Goal: Task Accomplishment & Management: Manage account settings

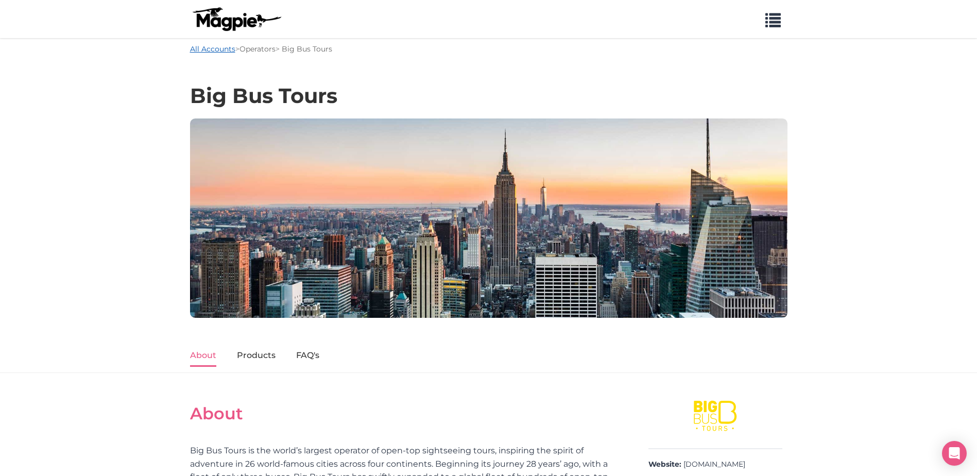
click at [217, 49] on link "All Accounts" at bounding box center [212, 48] width 45 height 9
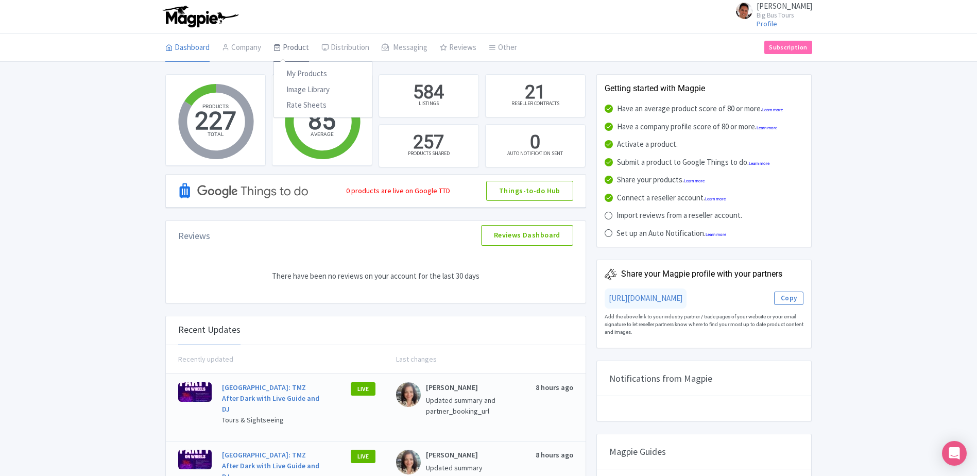
click at [292, 44] on link "Product" at bounding box center [292, 47] width 36 height 29
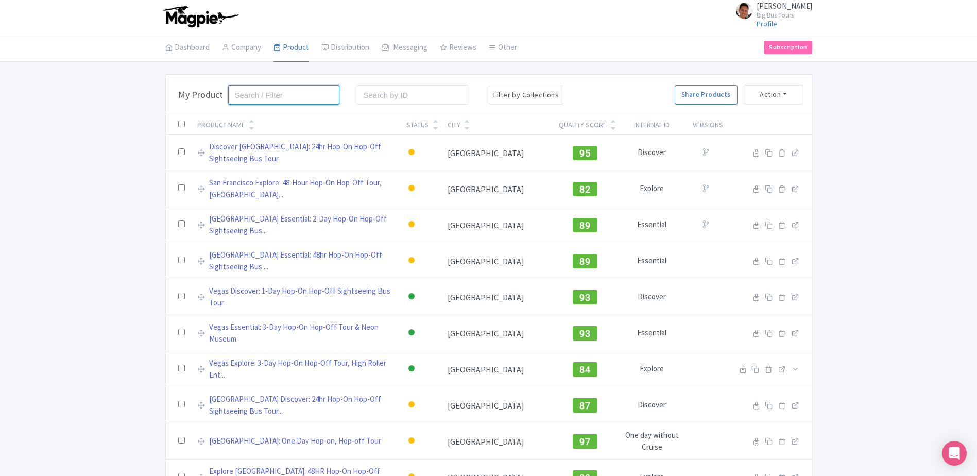
click at [277, 95] on input "search" at bounding box center [284, 95] width 112 height 20
type input "tmz"
click button "Search" at bounding box center [0, 0] width 0 height 0
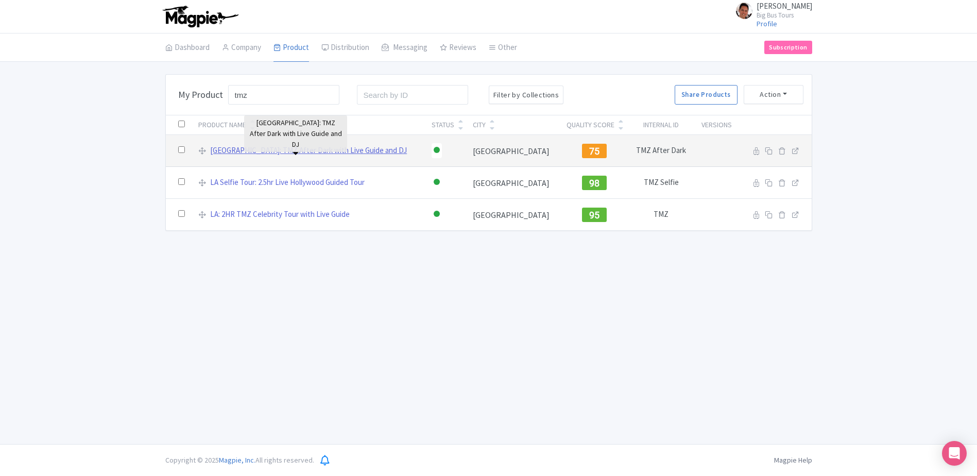
click at [323, 152] on link "[GEOGRAPHIC_DATA]: TMZ After Dark with Live Guide and DJ" at bounding box center [308, 151] width 197 height 12
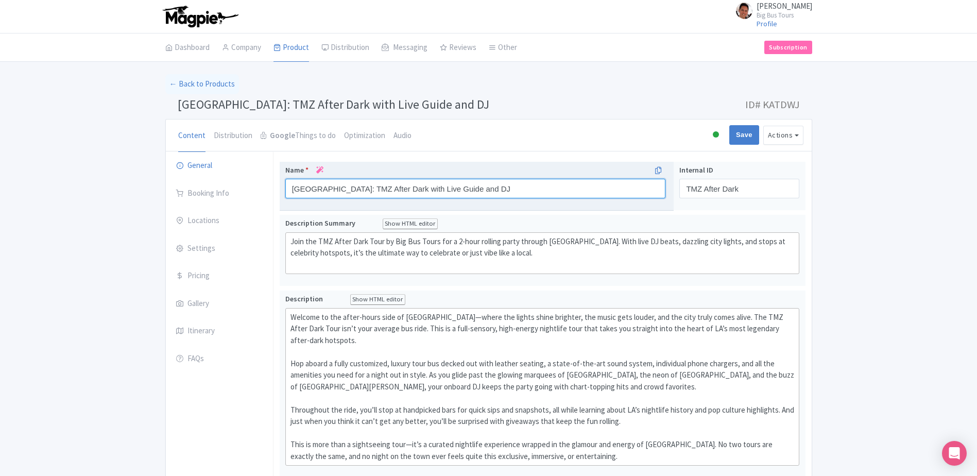
click at [340, 191] on input "[GEOGRAPHIC_DATA]: TMZ After Dark with Live Guide and DJ" at bounding box center [475, 189] width 381 height 20
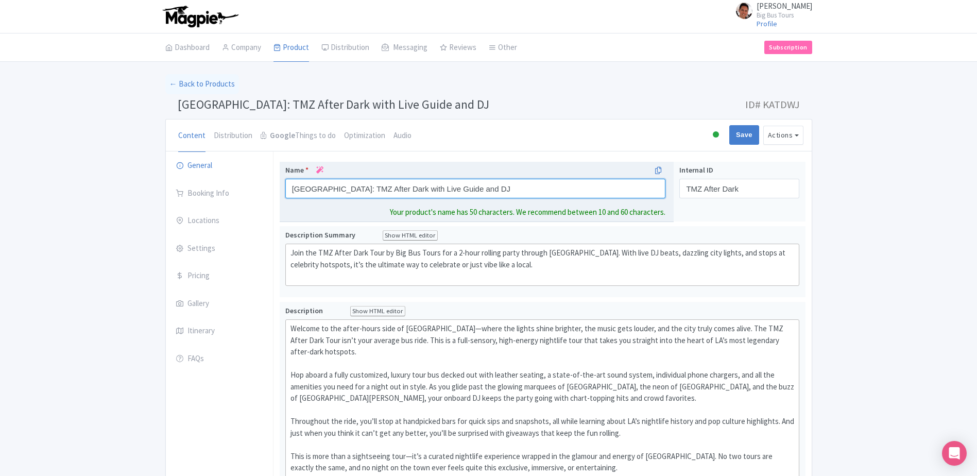
click at [340, 191] on input "[GEOGRAPHIC_DATA]: TMZ After Dark with Live Guide and DJ" at bounding box center [475, 189] width 381 height 20
paste input "US +1 877-323-4285"
paste input "In review Los Angeles: TMZ After Dark Hollywood Nightlife Tour with"
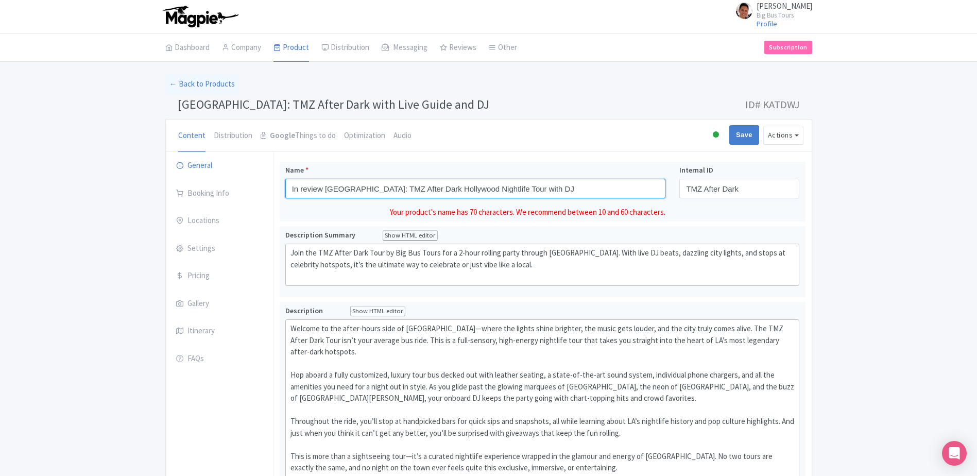
drag, startPoint x: 326, startPoint y: 190, endPoint x: 61, endPoint y: 204, distance: 264.7
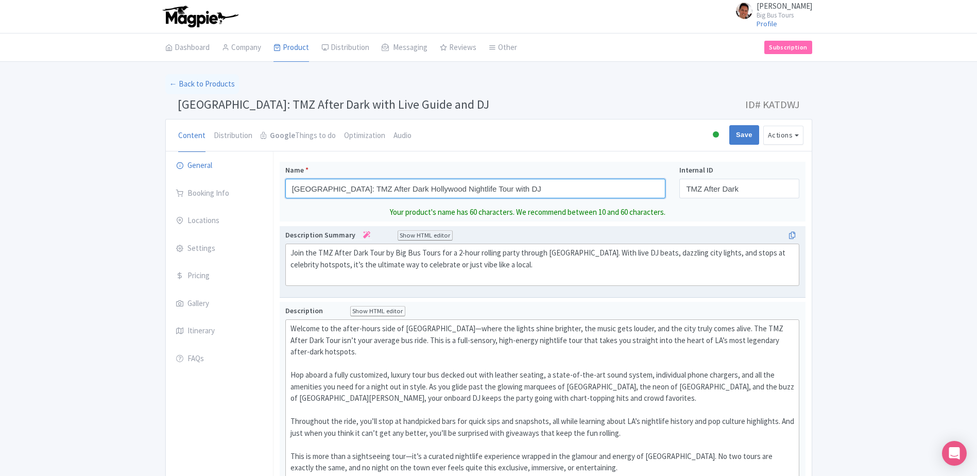
type input "Los Angeles: TMZ After Dark Hollywood Nightlife Tour with DJ"
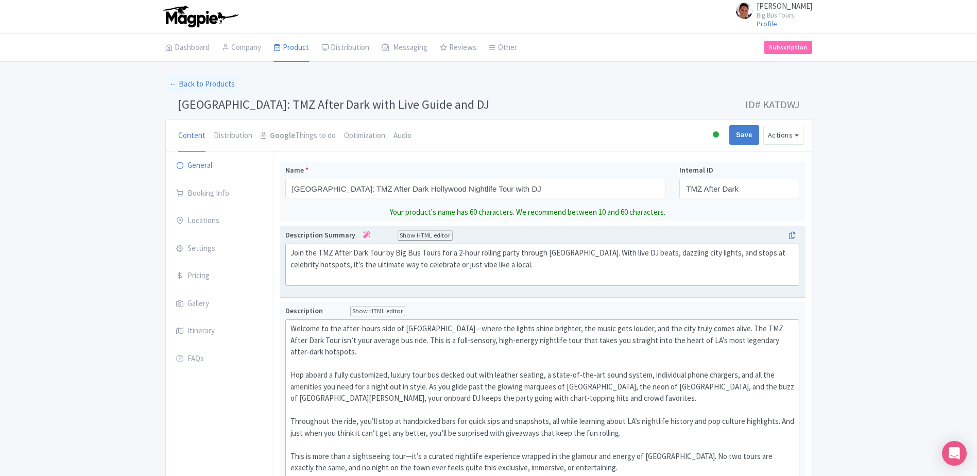
click at [452, 277] on div "Description Summary Show HTML editor Bold Italic Strikethrough Link Heading Quo…" at bounding box center [542, 262] width 515 height 64
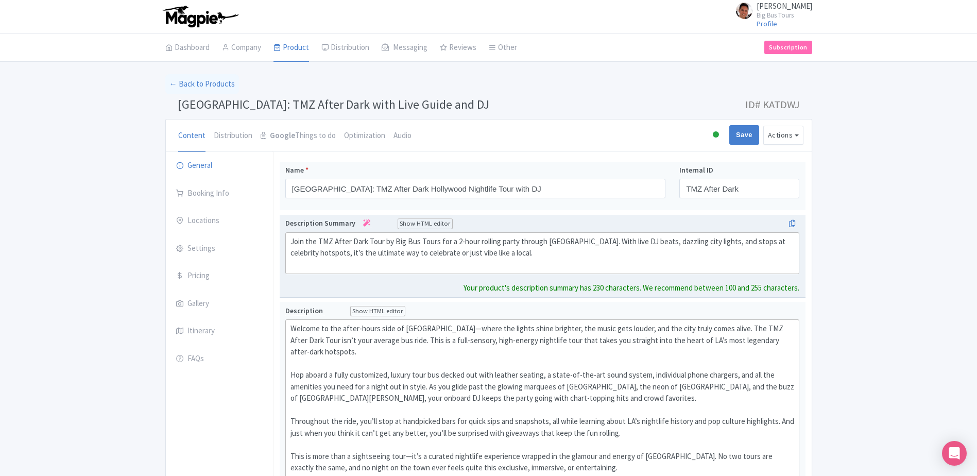
click at [487, 258] on div "Join the TMZ After Dark Tour by Big Bus Tours for a 2-hour rolling party throug…" at bounding box center [543, 253] width 504 height 35
click at [371, 257] on div "Join the TMZ After Dark Tour by Big Bus Tours for a 2-hour rolling party throug…" at bounding box center [543, 253] width 504 height 35
click at [763, 245] on div "Join the TMZ After Dark Tour by Big Bus Tours for a 2-hour rolling party throug…" at bounding box center [543, 253] width 504 height 35
type trix-editor "<div>&nbsp;Join the TMZ After Dark Tour by Big Bus Tours for a 2-hour rolling p…"
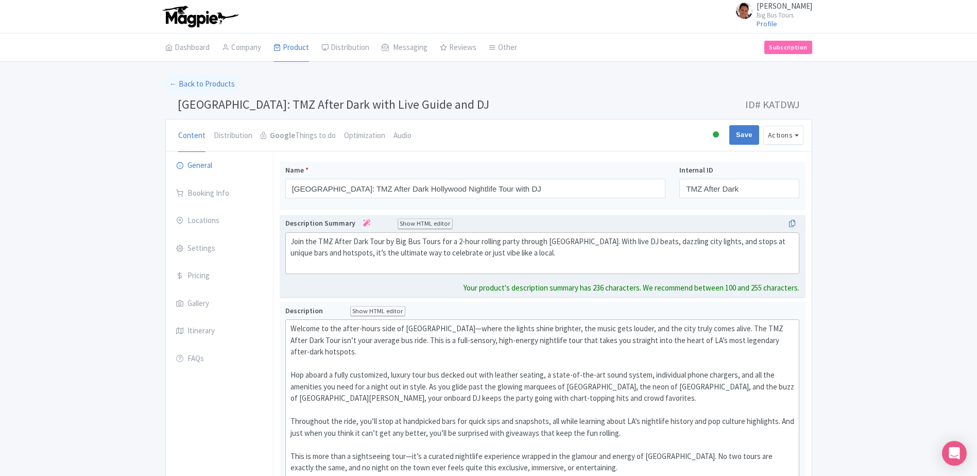
click at [550, 267] on div "Join the TMZ After Dark Tour by Big Bus Tours for a 2-hour rolling party throug…" at bounding box center [543, 253] width 504 height 35
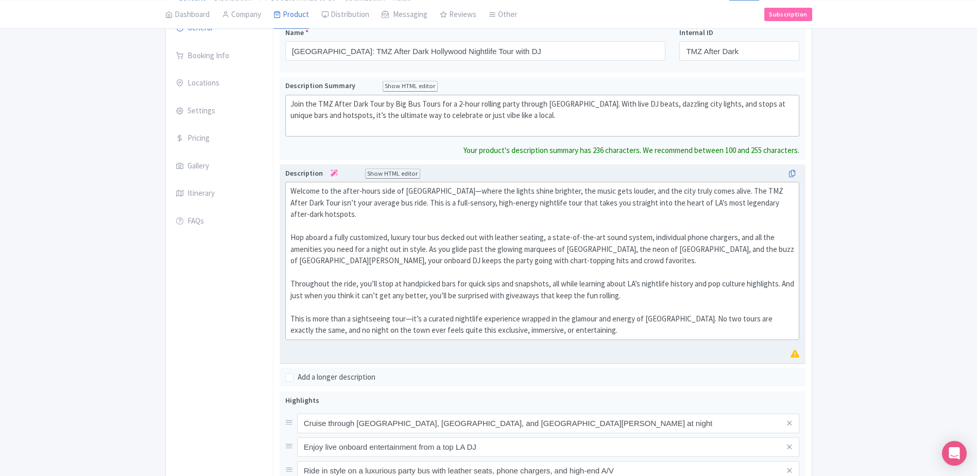
click at [564, 266] on div "Welcome to the after-hours side of Los Angeles—where the lights shine brighter,…" at bounding box center [543, 260] width 504 height 151
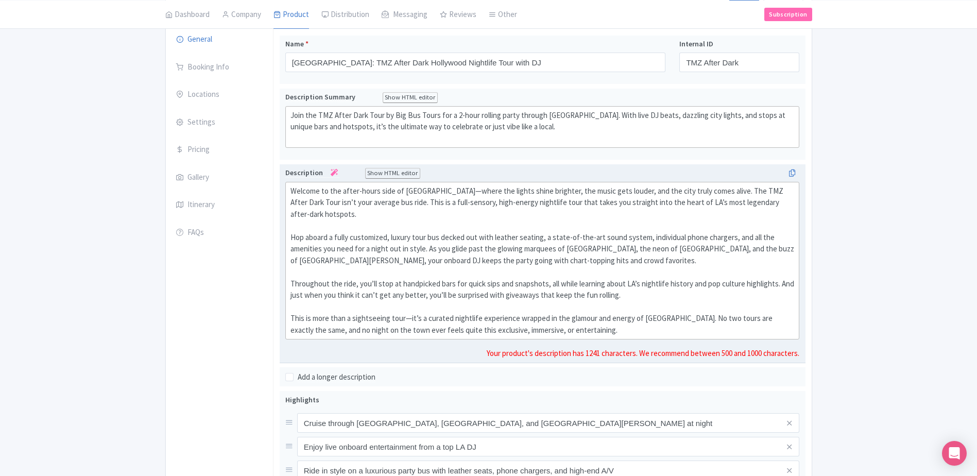
click at [419, 229] on div "Welcome to the after-hours side of Los Angeles—where the lights shine brighter,…" at bounding box center [543, 260] width 504 height 151
click at [531, 231] on div "Welcome to the after-hours side of Los Angeles—where the lights shine brighter,…" at bounding box center [543, 260] width 504 height 151
click at [678, 273] on div "Welcome to the after-hours side of Los Angeles—where the lights shine brighter,…" at bounding box center [543, 260] width 504 height 151
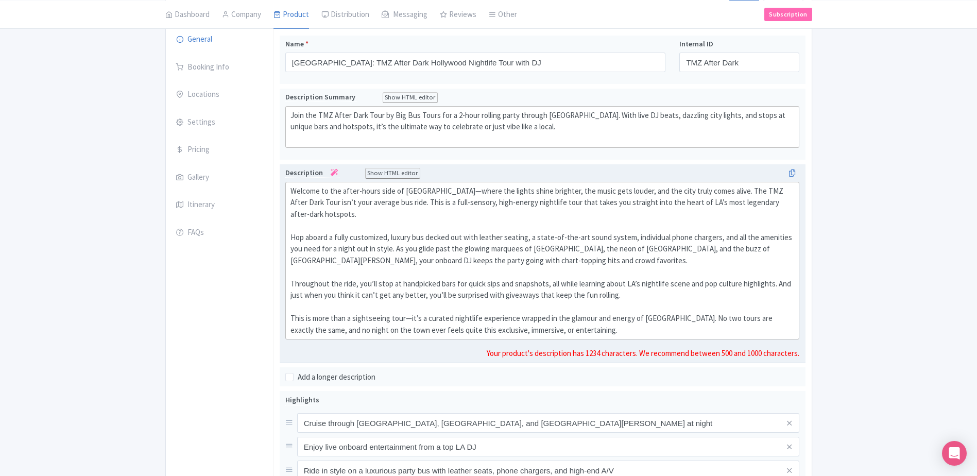
click at [524, 277] on div "Welcome to the after-hours side of Los Angeles—where the lights shine brighter,…" at bounding box center [543, 260] width 504 height 151
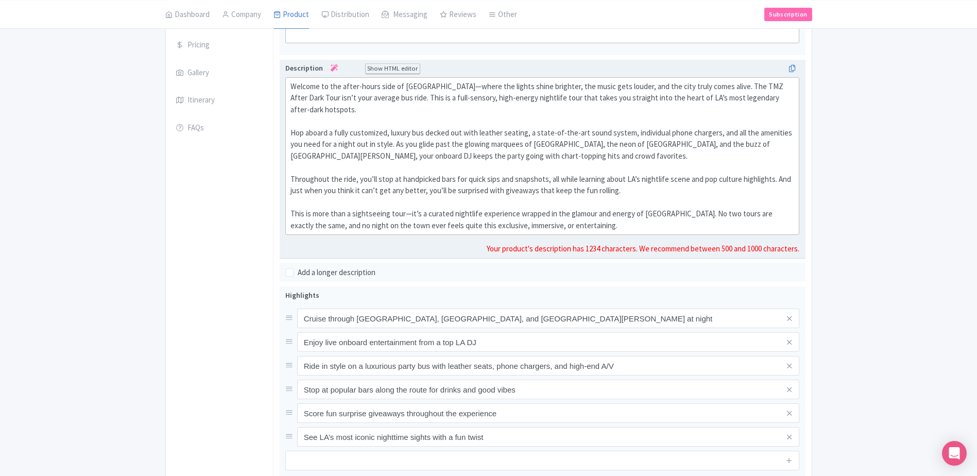
scroll to position [263, 0]
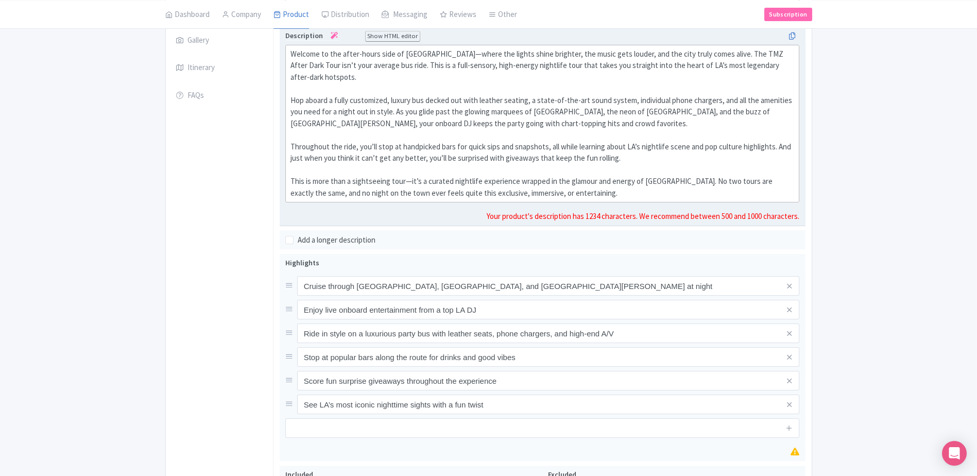
click at [720, 170] on div "Welcome to the after-hours side of Los Angeles—where the lights shine brighter,…" at bounding box center [543, 123] width 504 height 151
type trix-editor "<div>Welcome to the after-hours side of Los Angeles—where the lights shine brig…"
click at [371, 178] on div "Welcome to the after-hours side of Los Angeles—where the lights shine brighter,…" at bounding box center [543, 123] width 504 height 151
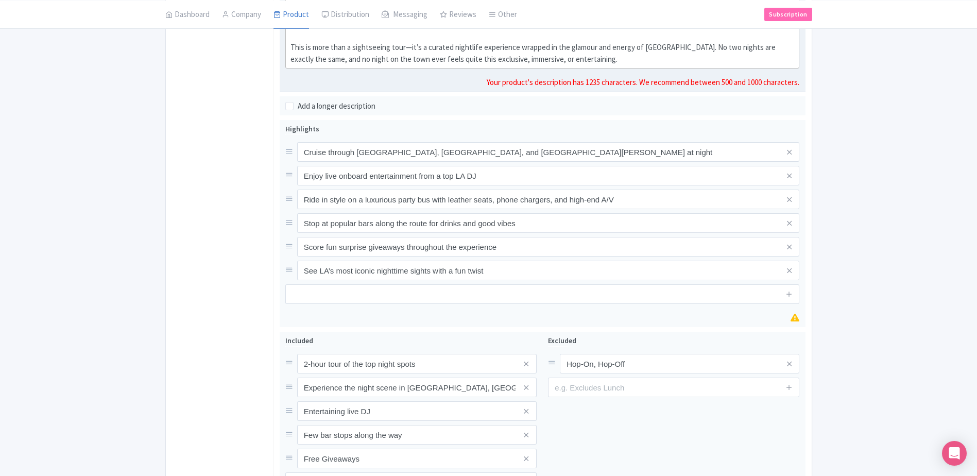
scroll to position [401, 0]
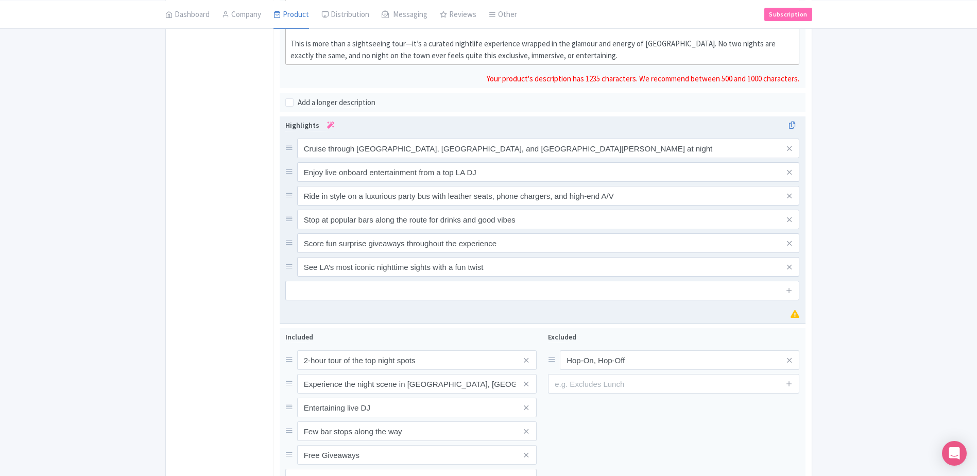
click at [402, 195] on div "Cruise through Hollywood, Sunset Boulevard, and Santa Monica Boulevard at night…" at bounding box center [542, 208] width 515 height 138
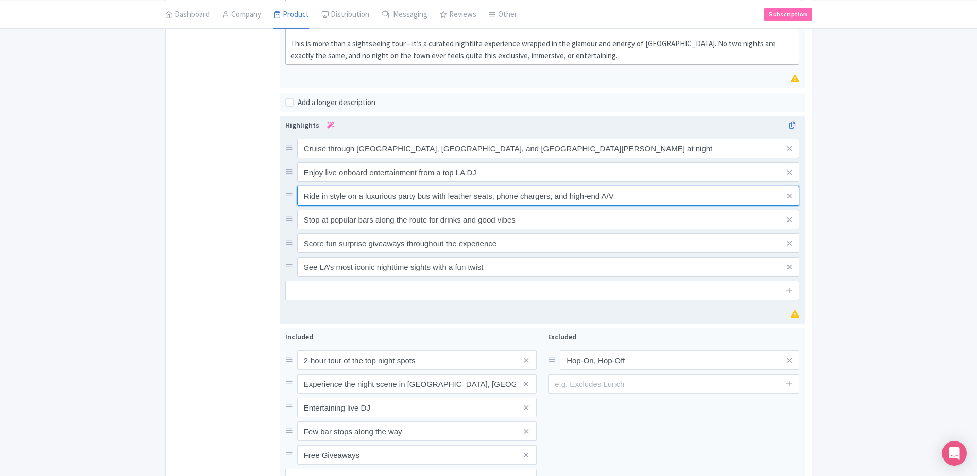
click at [513, 158] on input "Ride in style on a luxurious party bus with leather seats, phone chargers, and …" at bounding box center [548, 149] width 503 height 20
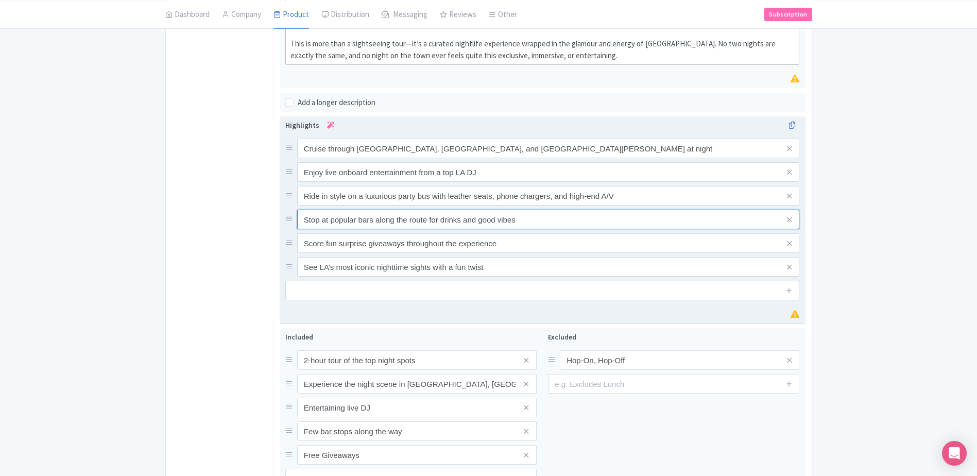
click at [430, 158] on input "Stop at popular bars along the route for drinks and good vibes" at bounding box center [548, 149] width 503 height 20
click at [374, 158] on input "Score fun surprise giveaways throughout the experience" at bounding box center [548, 149] width 503 height 20
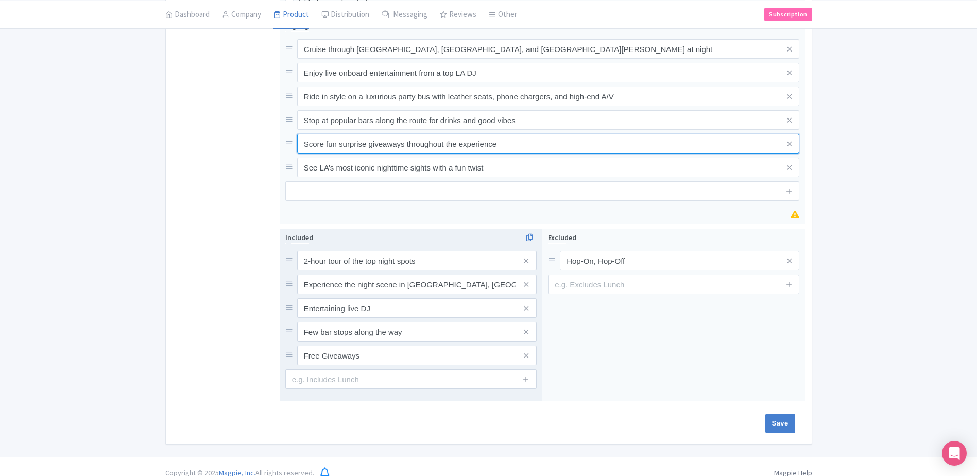
scroll to position [501, 0]
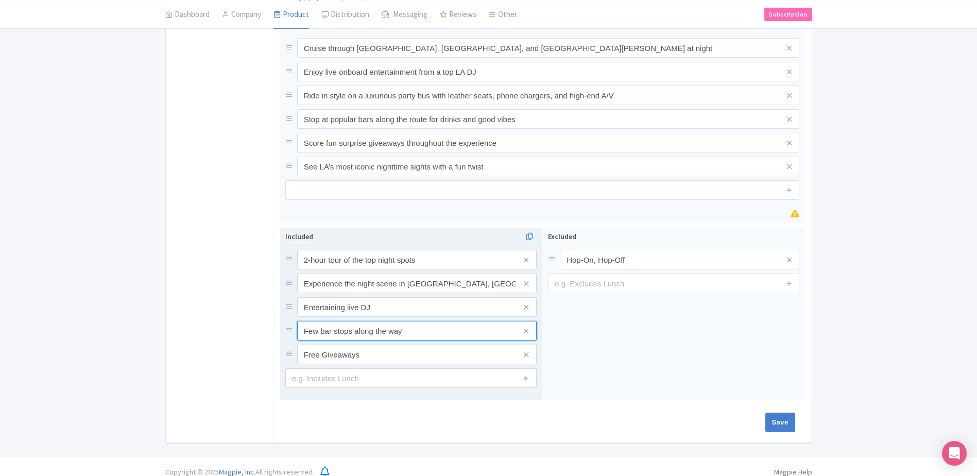
click at [364, 269] on input "Few bar stops along the way" at bounding box center [417, 260] width 240 height 20
type input "u"
type input "S"
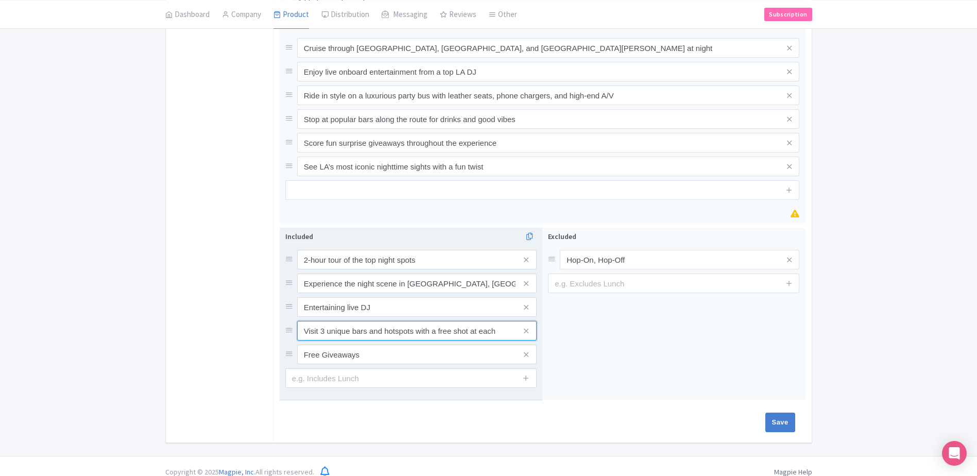
type input "Visit 3 unique bars and hotspots with a free shot at each"
click at [417, 269] on input "Entertaining live DJ" at bounding box center [417, 260] width 240 height 20
type input "Onboard DJ"
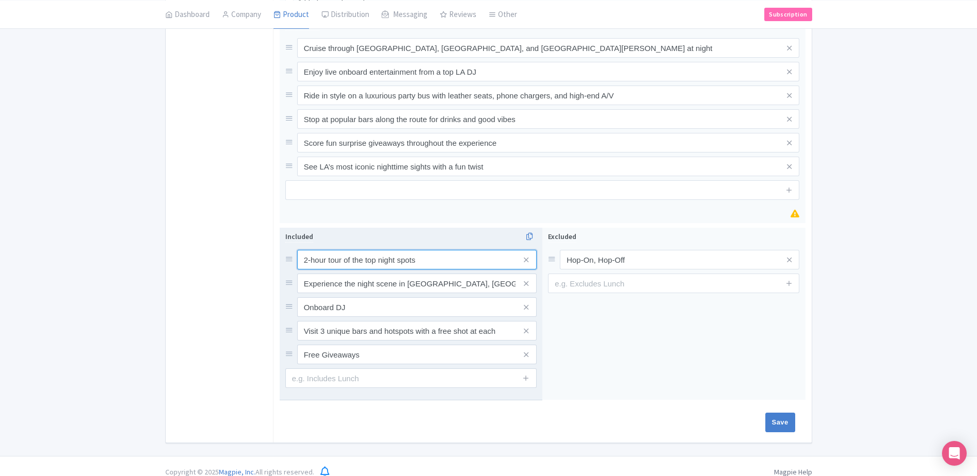
click at [421, 250] on input "2-hour tour of the top night spots" at bounding box center [417, 260] width 240 height 20
click at [425, 250] on input "2-hour tour of the top night spots" at bounding box center [417, 260] width 240 height 20
drag, startPoint x: 425, startPoint y: 248, endPoint x: 352, endPoint y: 243, distance: 73.8
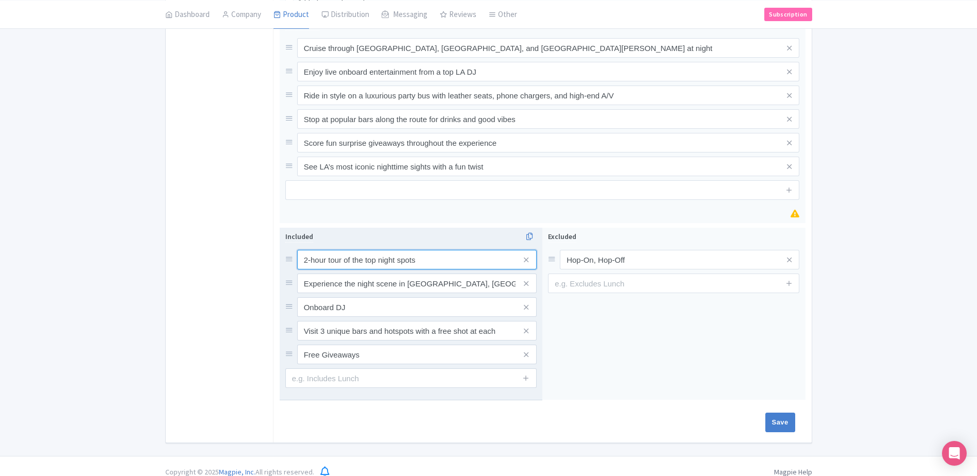
click at [352, 250] on input "2-hour tour of the top night spots" at bounding box center [417, 260] width 240 height 20
click at [350, 250] on input "2-hour tour of the top night spots" at bounding box center [417, 260] width 240 height 20
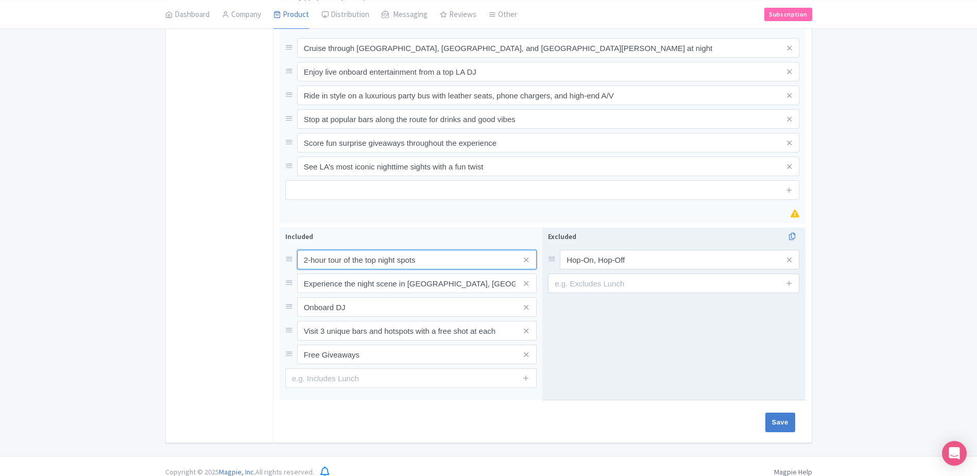
drag, startPoint x: 328, startPoint y: 250, endPoint x: 583, endPoint y: 258, distance: 254.6
click at [583, 258] on div "2-hour tour of the top night spots Experience the night scene in Hollywood, Sun…" at bounding box center [543, 316] width 526 height 177
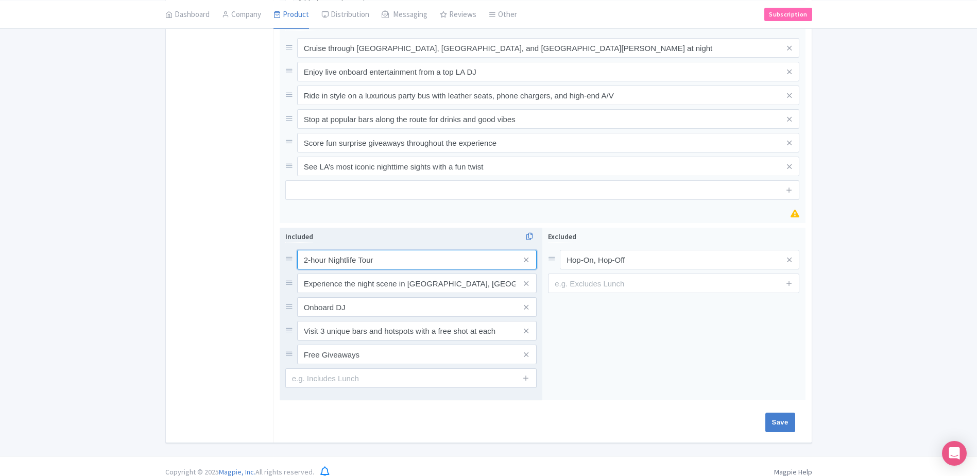
type input "2-hour Nightlife Tour"
click at [400, 269] on input "Free Giveaways" at bounding box center [417, 260] width 240 height 20
type input "L"
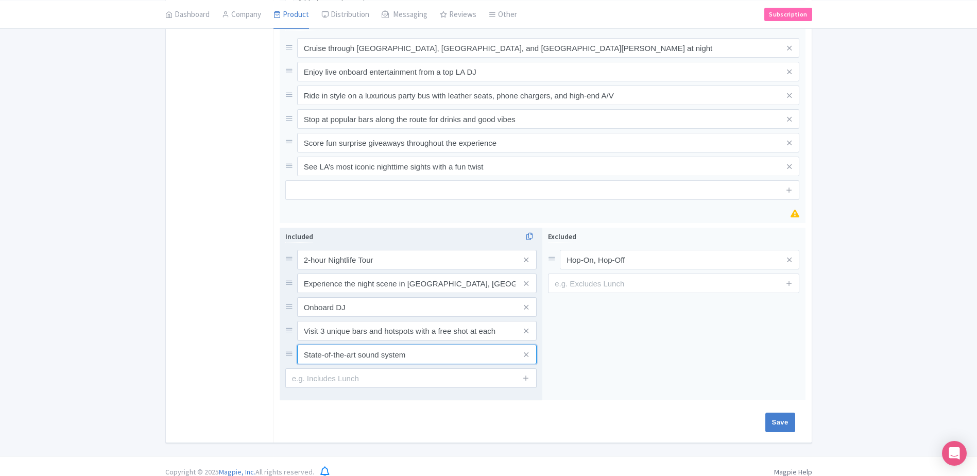
type input "State-of-the-art sound system"
click at [472, 368] on input "text" at bounding box center [410, 378] width 251 height 20
type input "Luxury bus with personal phone chargers"
click at [525, 374] on icon at bounding box center [526, 378] width 8 height 8
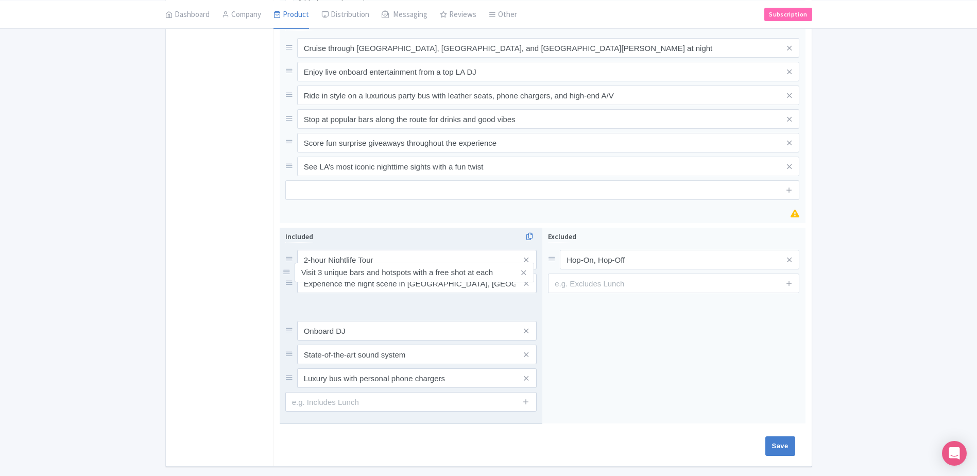
drag, startPoint x: 288, startPoint y: 319, endPoint x: 286, endPoint y: 267, distance: 51.6
click at [285, 325] on div at bounding box center [291, 331] width 12 height 12
drag, startPoint x: 289, startPoint y: 320, endPoint x: 288, endPoint y: 285, distance: 35.0
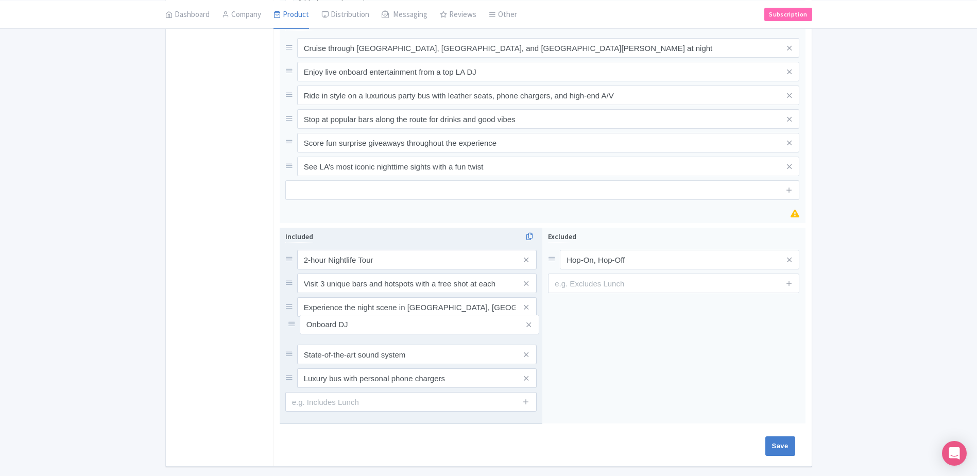
drag, startPoint x: 288, startPoint y: 297, endPoint x: 289, endPoint y: 329, distance: 32.5
click at [783, 436] on input "Save" at bounding box center [780, 446] width 30 height 20
type input "Saving..."
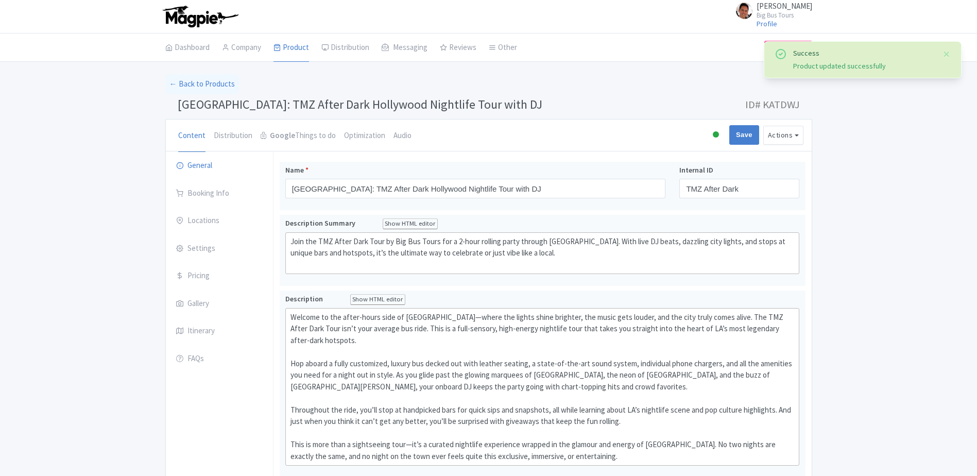
scroll to position [471, 0]
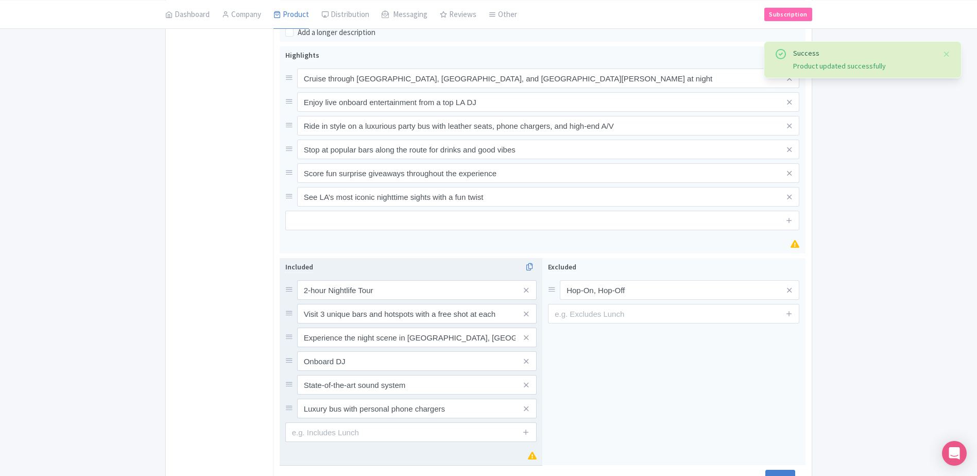
click at [523, 329] on span at bounding box center [526, 338] width 21 height 20
click at [525, 334] on icon at bounding box center [526, 338] width 5 height 8
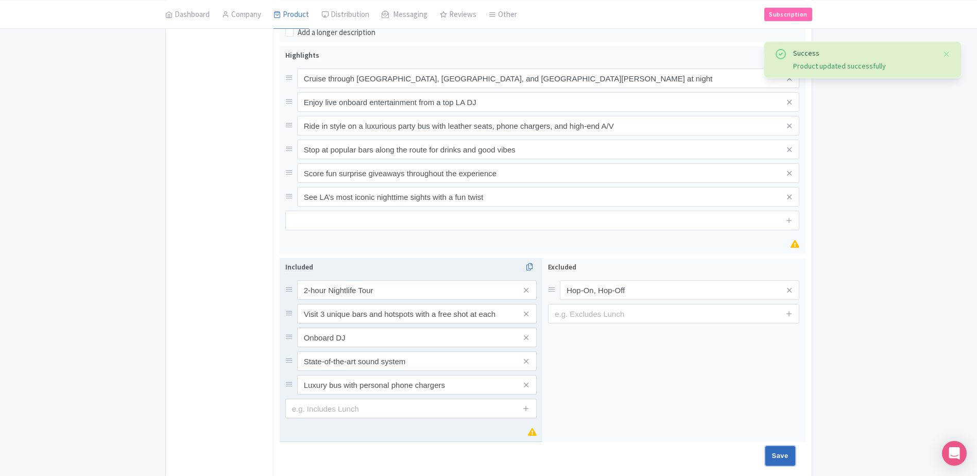
click at [769, 446] on input "Save" at bounding box center [780, 456] width 30 height 20
type input "Saving..."
